Goal: Task Accomplishment & Management: Manage account settings

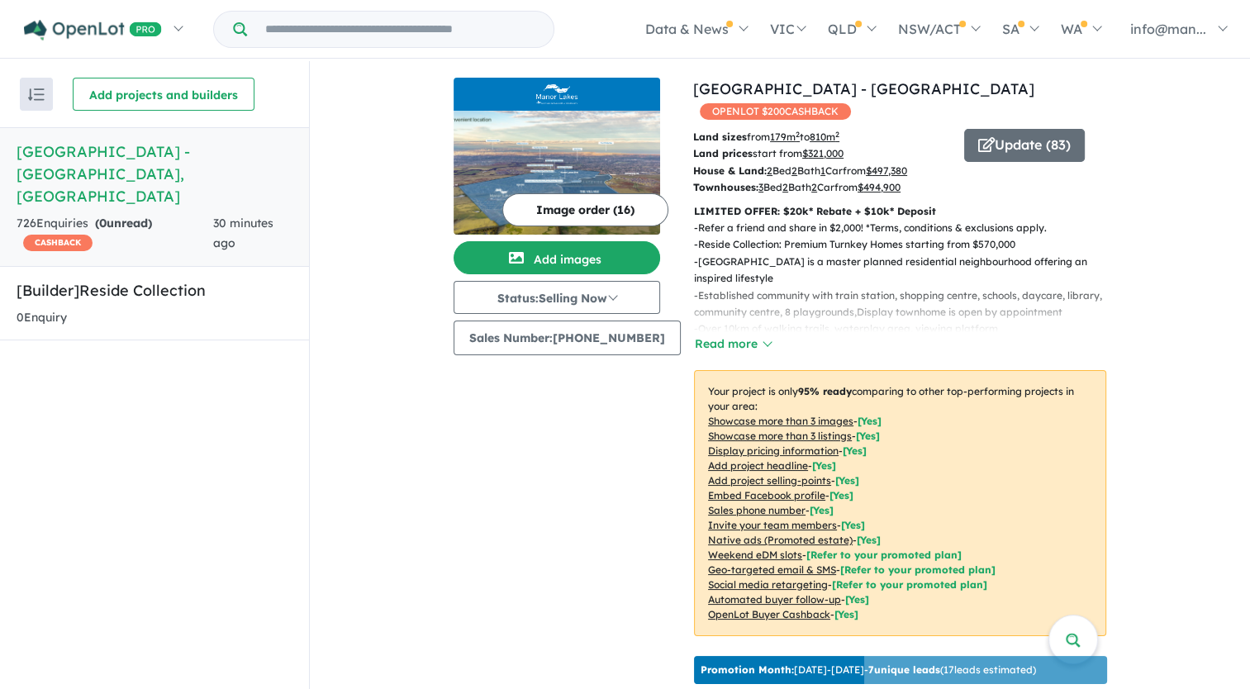
scroll to position [496, 0]
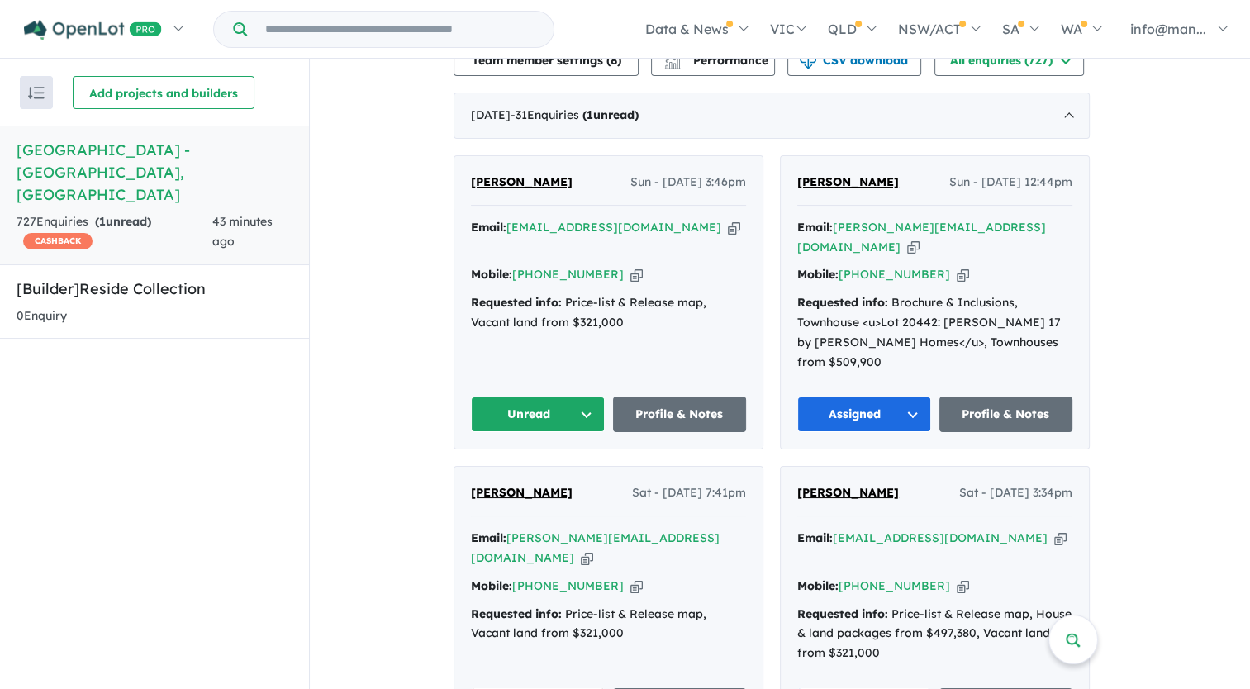
scroll to position [668, 0]
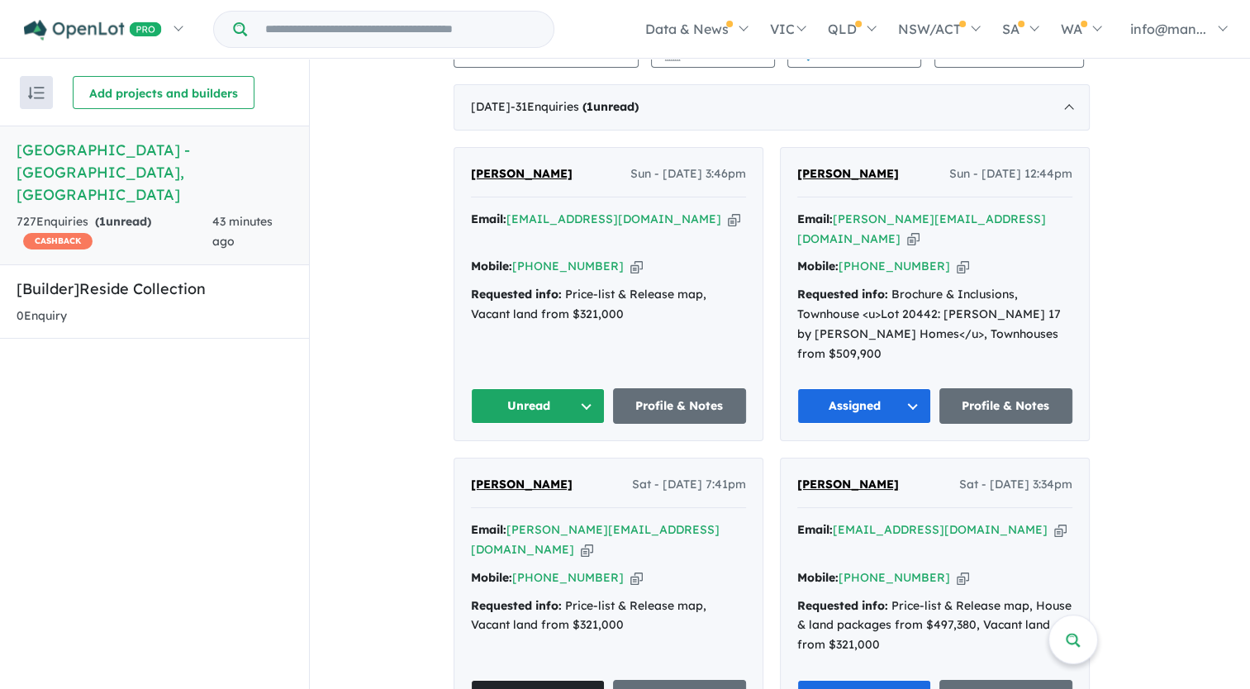
click at [728, 214] on icon "button" at bounding box center [734, 219] width 12 height 17
click at [631, 258] on icon "button" at bounding box center [637, 266] width 12 height 17
click at [549, 388] on button "Unread" at bounding box center [538, 406] width 134 height 36
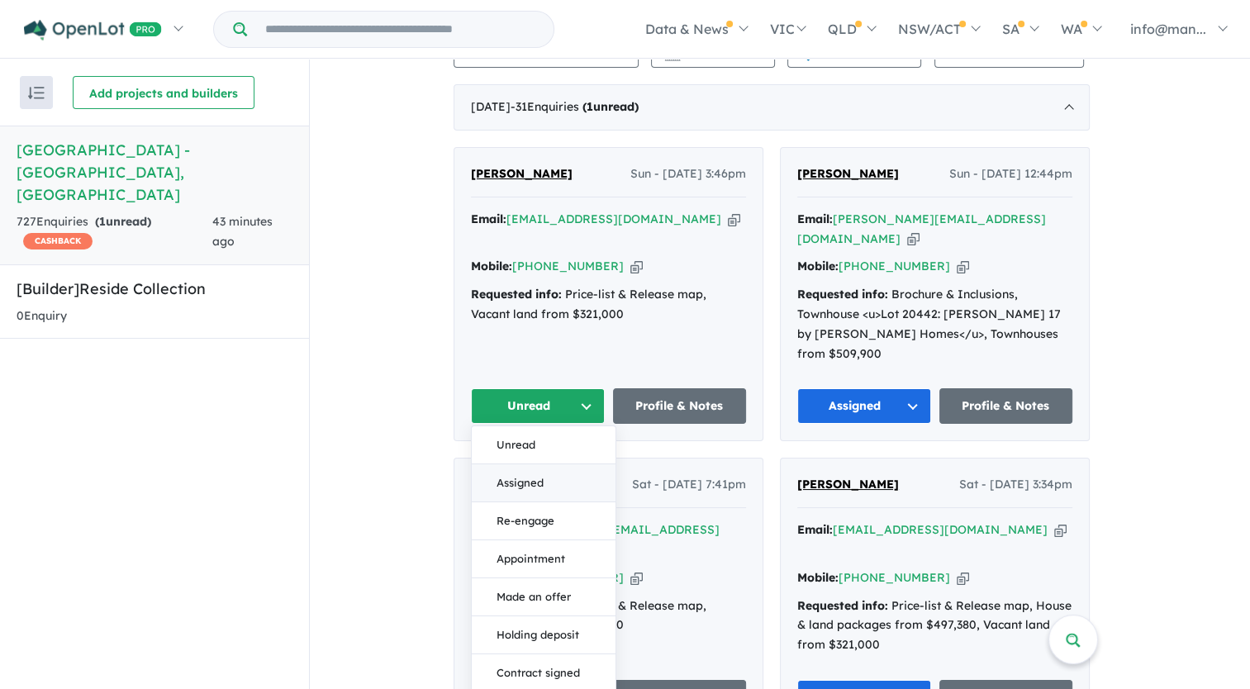
click at [553, 464] on button "Assigned" at bounding box center [544, 483] width 144 height 38
